Goal: Check status: Check status

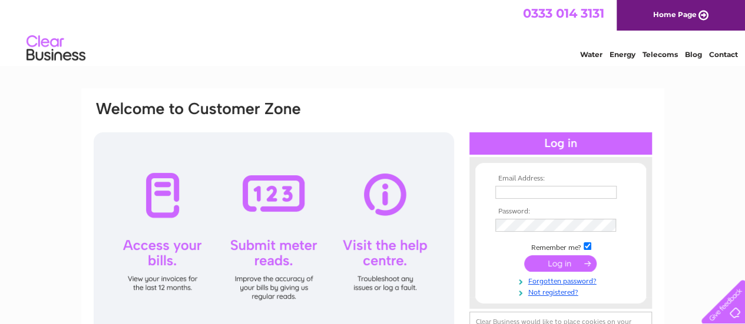
type input "[EMAIL_ADDRESS][DOMAIN_NAME]"
click at [547, 268] on input "submit" at bounding box center [560, 264] width 72 height 16
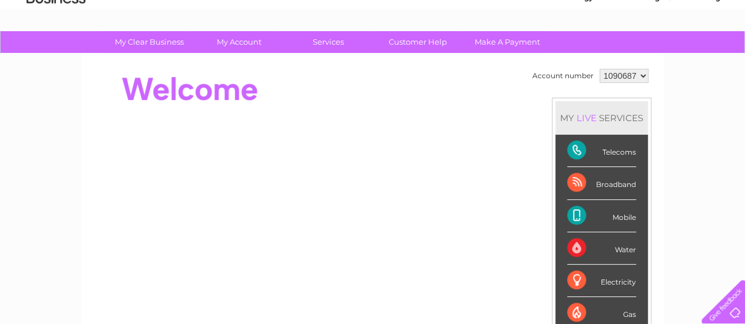
scroll to position [60, 0]
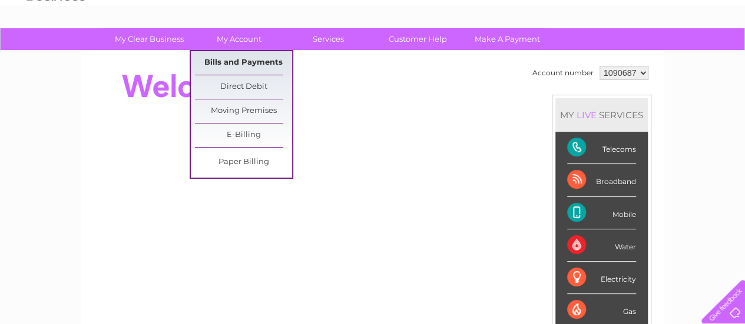
click at [238, 69] on link "Bills and Payments" at bounding box center [243, 63] width 97 height 24
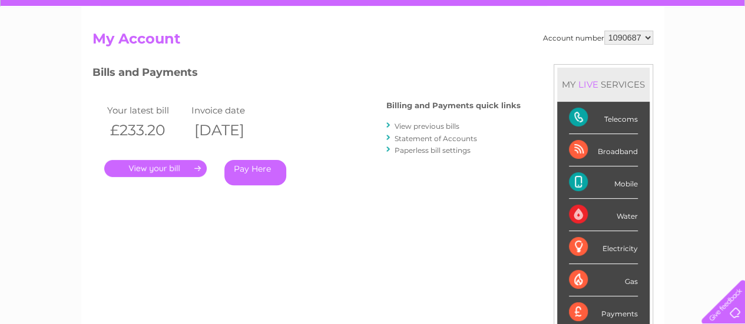
scroll to position [106, 0]
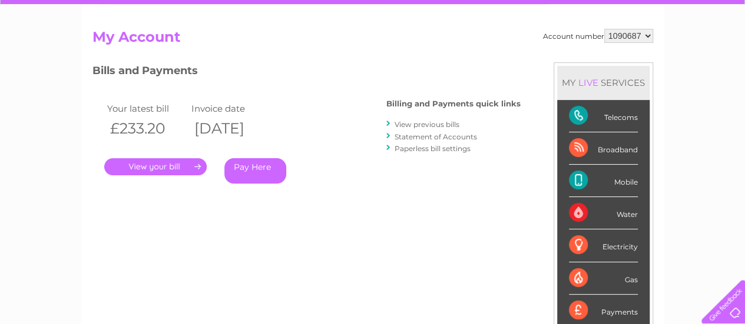
click at [143, 170] on link "." at bounding box center [155, 166] width 102 height 17
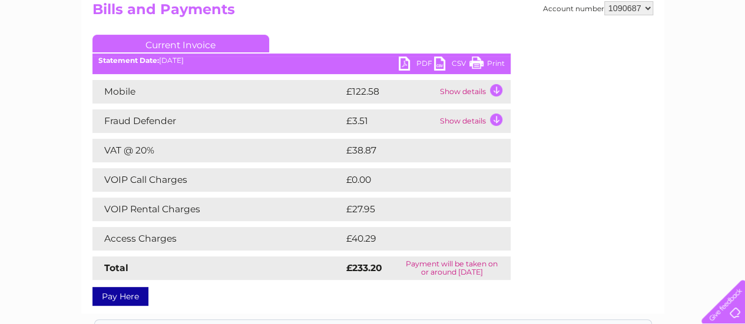
scroll to position [134, 0]
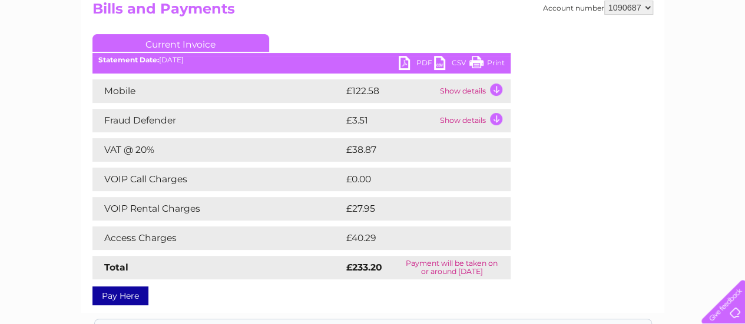
click at [466, 95] on td "Show details" at bounding box center [474, 91] width 74 height 24
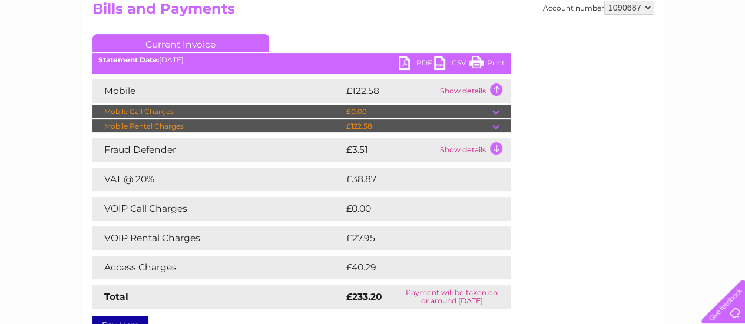
click at [496, 127] on td at bounding box center [501, 127] width 18 height 14
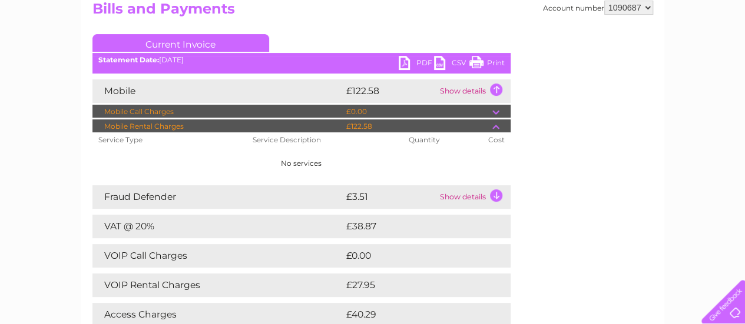
click at [496, 127] on td at bounding box center [501, 127] width 18 height 14
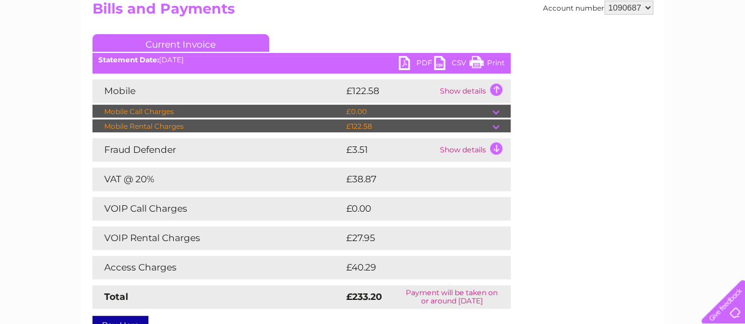
click at [496, 127] on td at bounding box center [501, 127] width 18 height 14
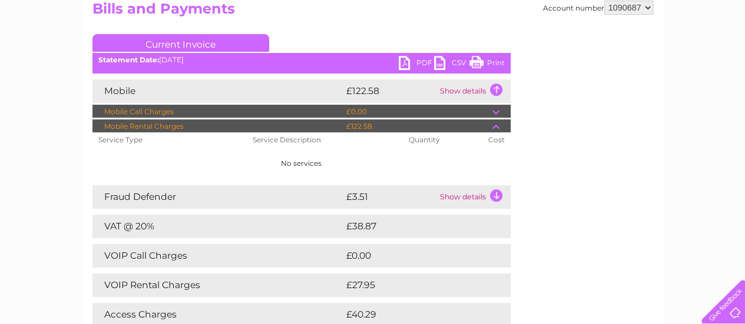
click at [496, 127] on td at bounding box center [501, 127] width 18 height 14
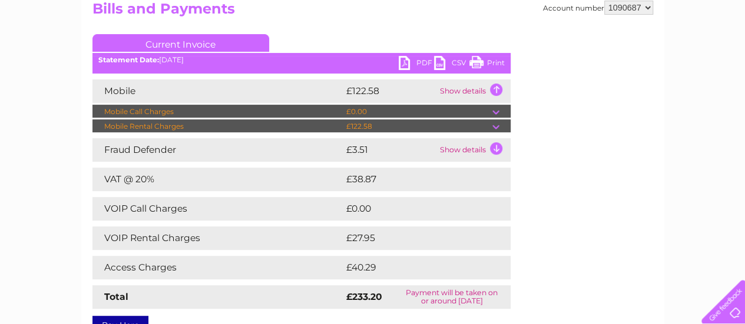
click at [496, 127] on td at bounding box center [501, 127] width 18 height 14
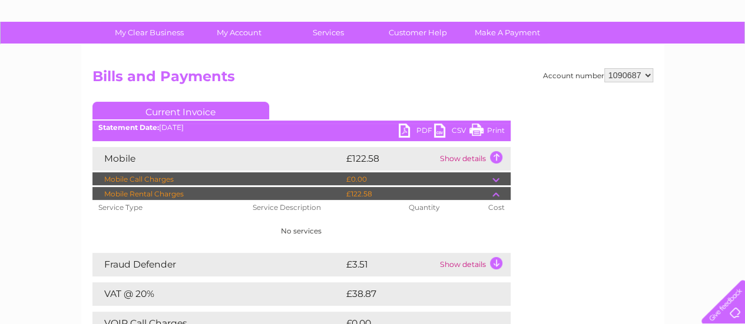
scroll to position [0, 0]
